Goal: Task Accomplishment & Management: Use online tool/utility

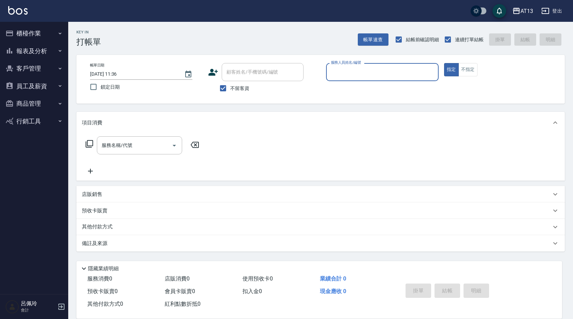
click at [34, 28] on button "櫃檯作業" at bounding box center [34, 34] width 63 height 18
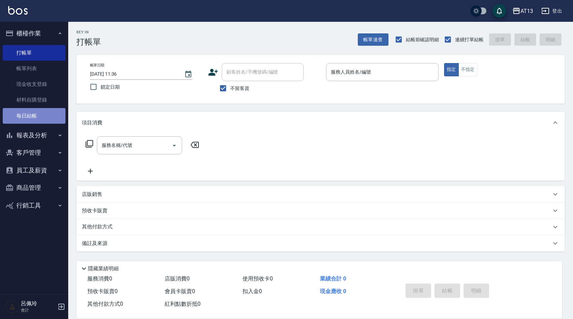
click at [40, 113] on link "每日結帳" at bounding box center [34, 116] width 63 height 16
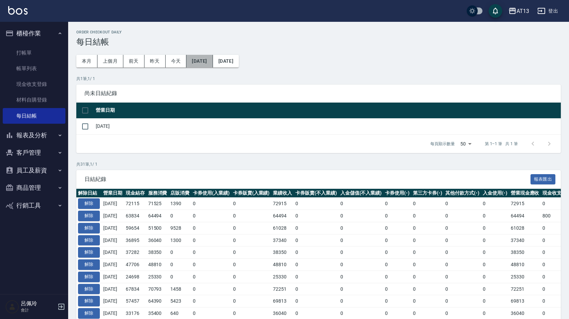
click at [208, 59] on button "[DATE]" at bounding box center [199, 61] width 26 height 13
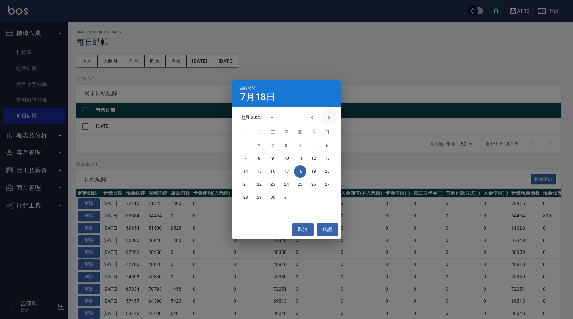
click at [328, 116] on icon "Next month" at bounding box center [328, 117] width 8 height 8
click at [261, 170] on button "12" at bounding box center [259, 171] width 12 height 12
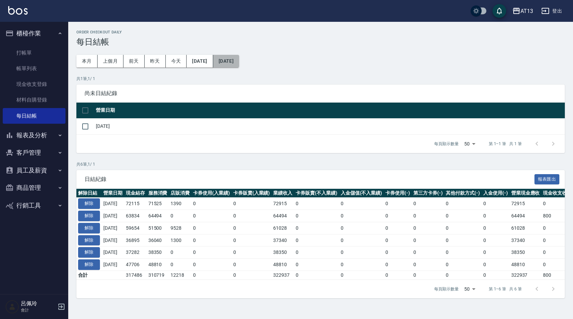
click at [239, 61] on button "[DATE]" at bounding box center [226, 61] width 26 height 13
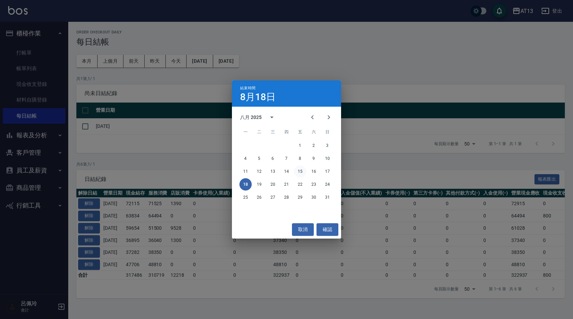
click at [301, 170] on button "15" at bounding box center [300, 171] width 12 height 12
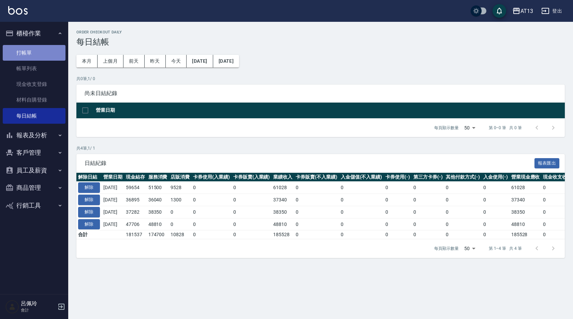
click at [35, 54] on link "打帳單" at bounding box center [34, 53] width 63 height 16
